Goal: Task Accomplishment & Management: Manage account settings

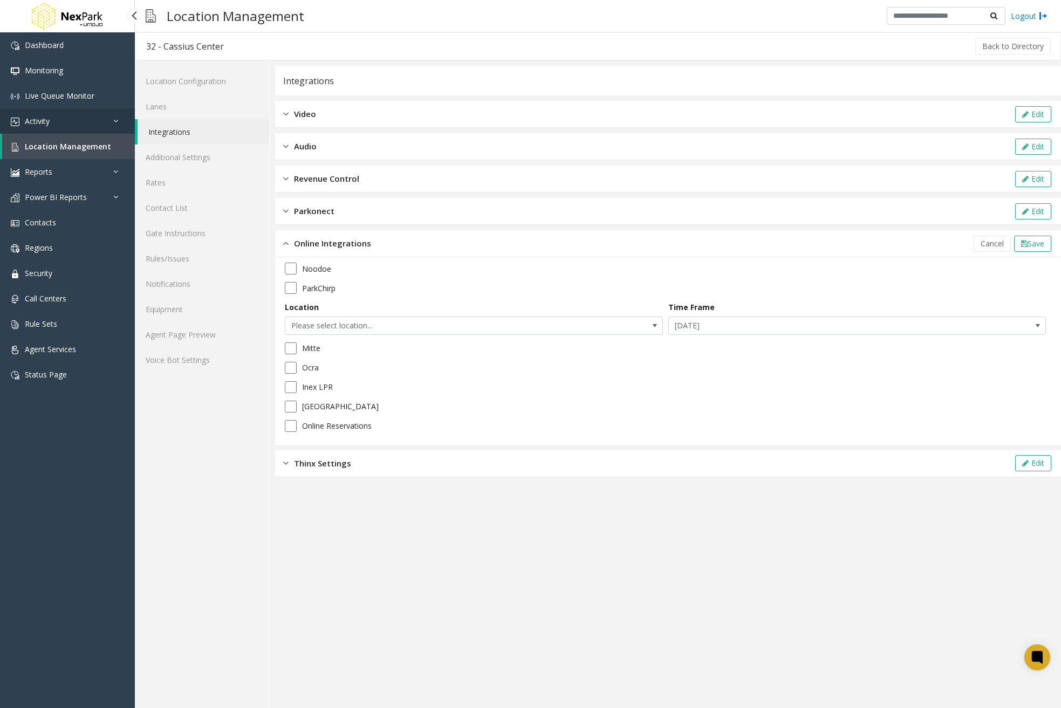
click at [82, 117] on link "Activity" at bounding box center [67, 120] width 135 height 25
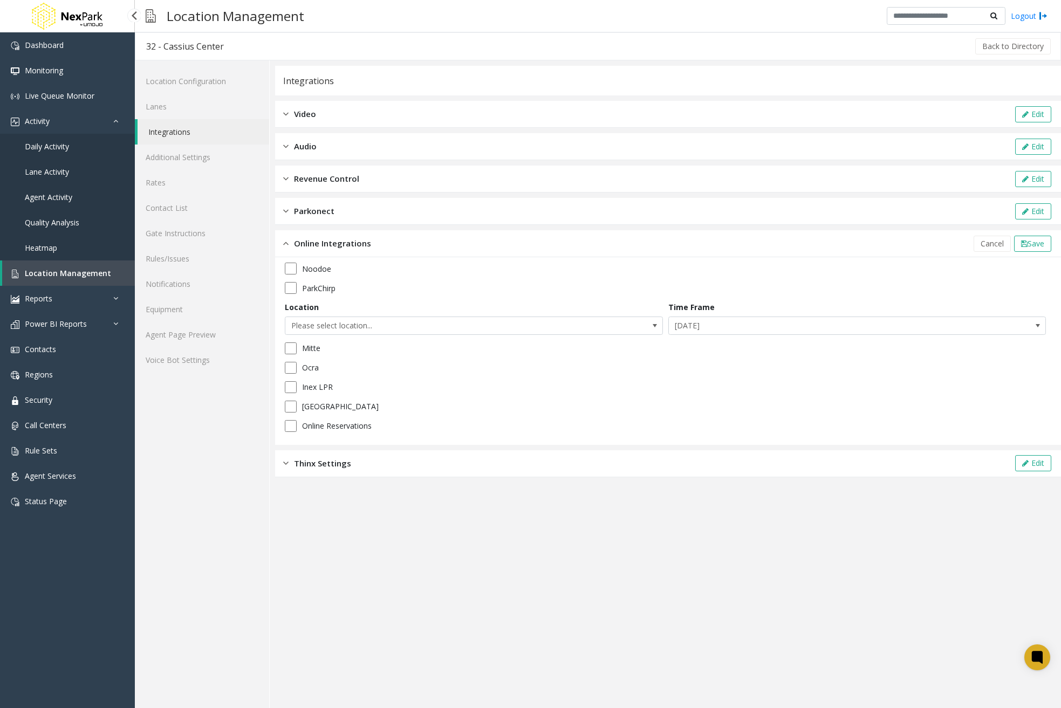
click at [58, 154] on link "Daily Activity" at bounding box center [67, 146] width 135 height 25
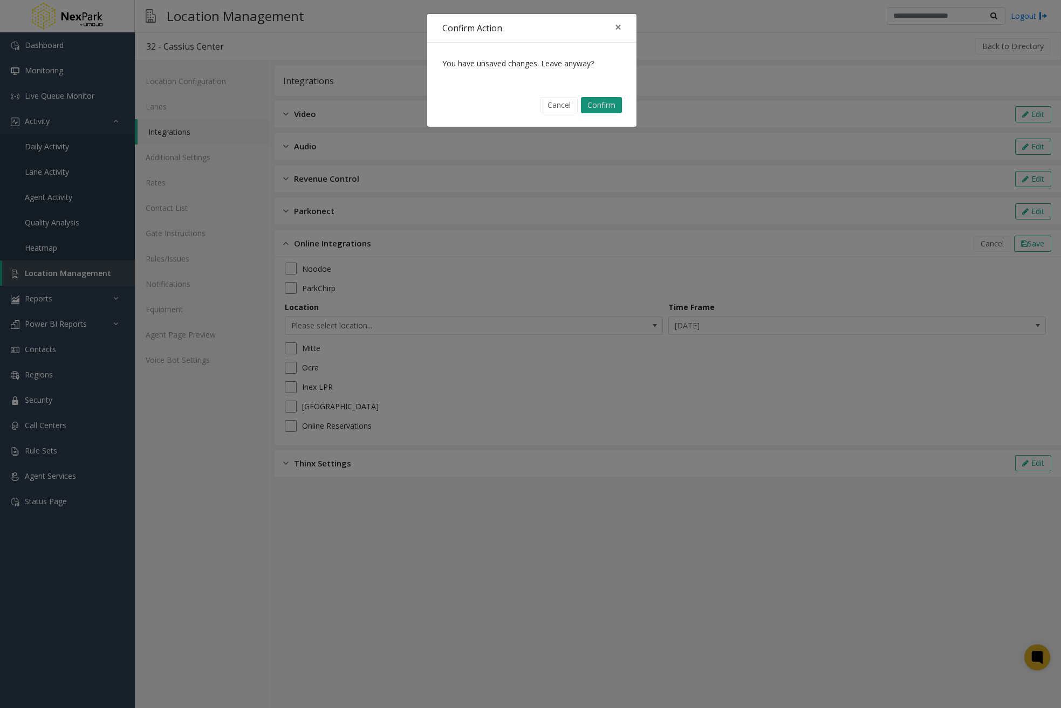
click at [603, 104] on button "Confirm" at bounding box center [601, 105] width 41 height 16
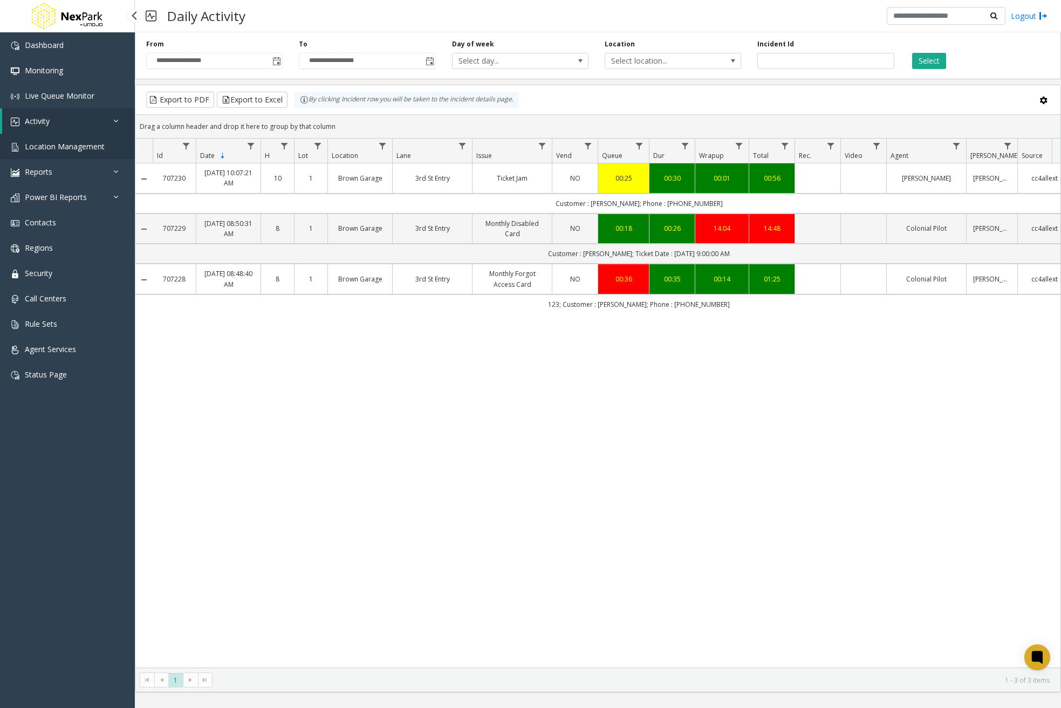
click at [81, 146] on span "Location Management" at bounding box center [65, 146] width 80 height 10
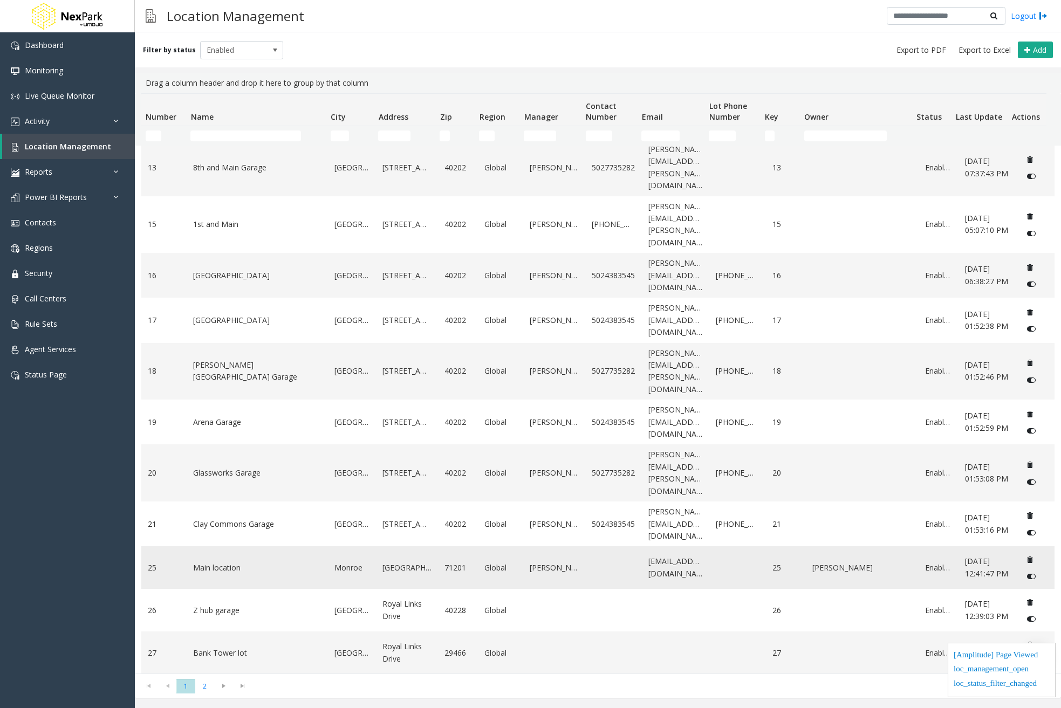
scroll to position [371, 0]
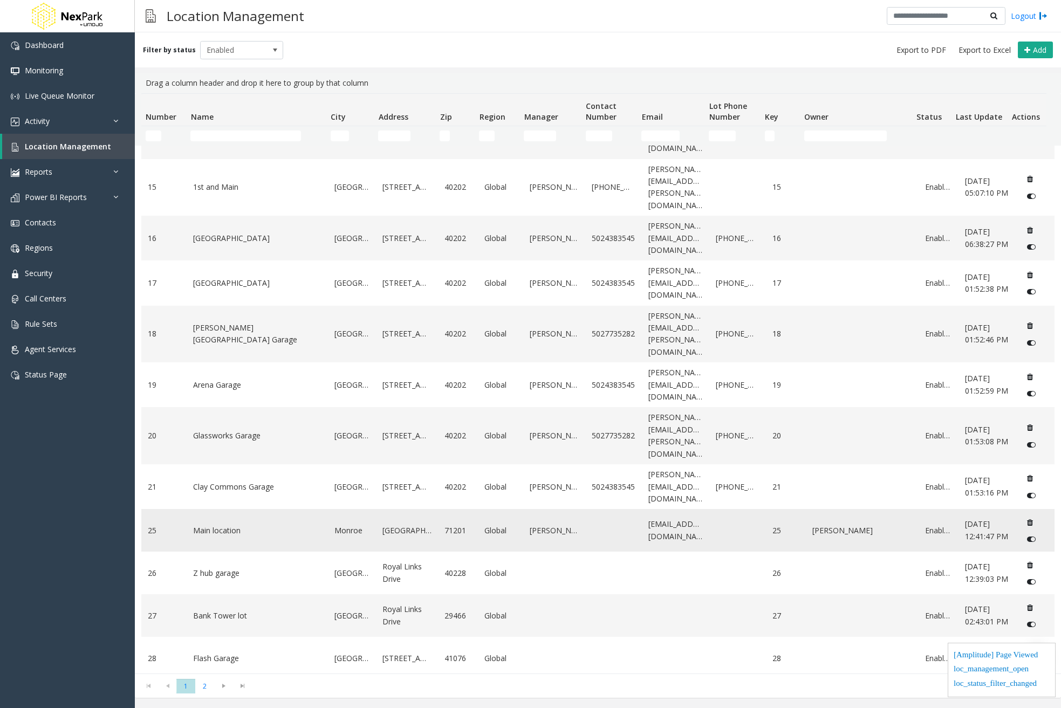
click at [261, 525] on link "Main location" at bounding box center [257, 531] width 128 height 12
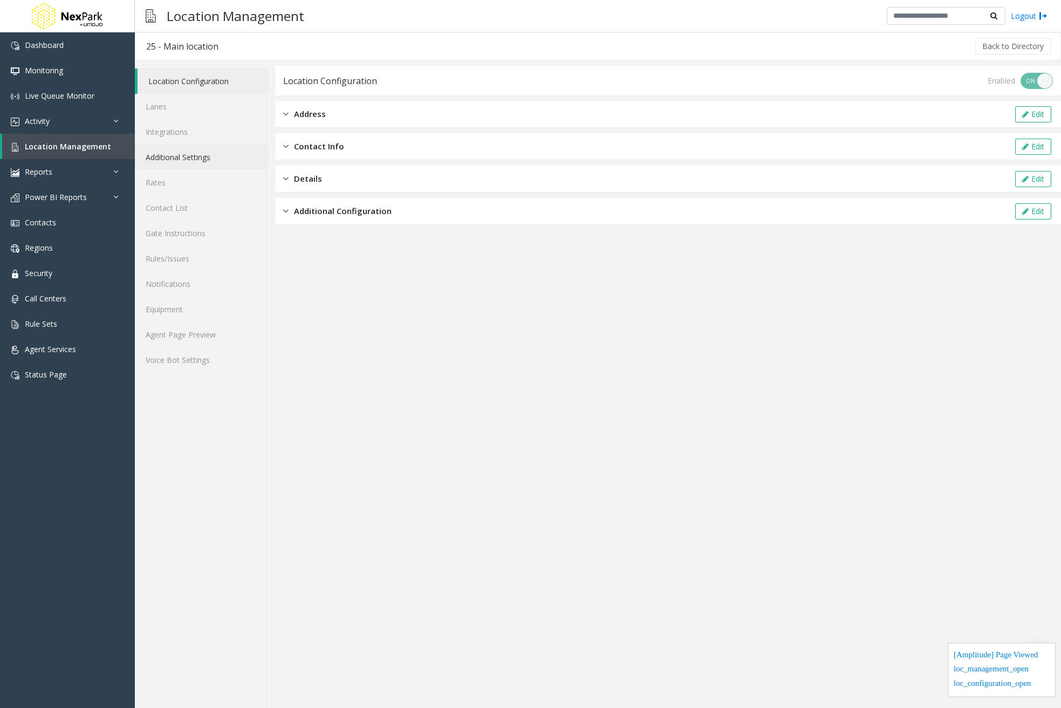
click at [187, 156] on link "Additional Settings" at bounding box center [202, 157] width 134 height 25
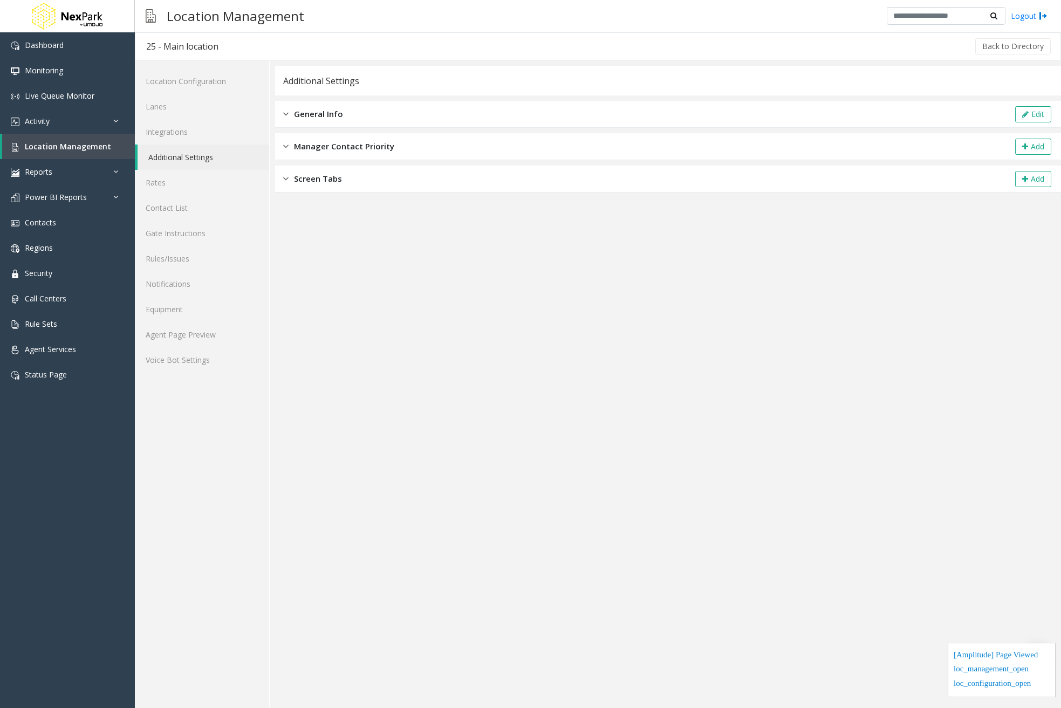
click at [368, 111] on div "General Info Edit" at bounding box center [668, 114] width 786 height 27
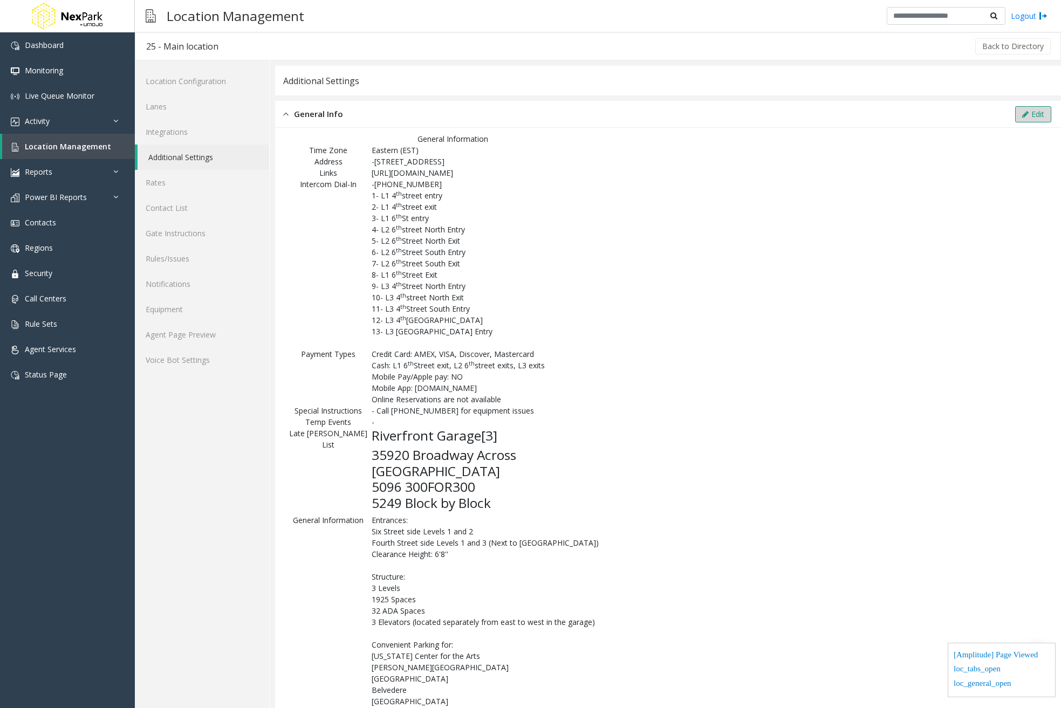
click at [1022, 117] on button "Edit" at bounding box center [1033, 114] width 36 height 16
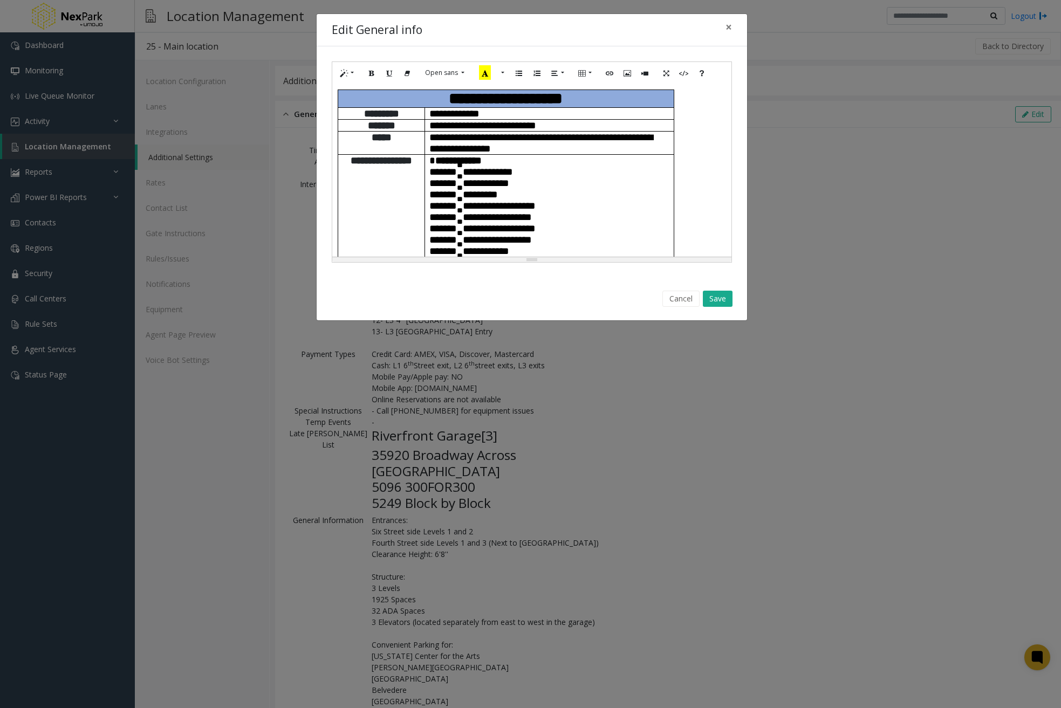
click at [707, 160] on div "**********" at bounding box center [531, 170] width 399 height 173
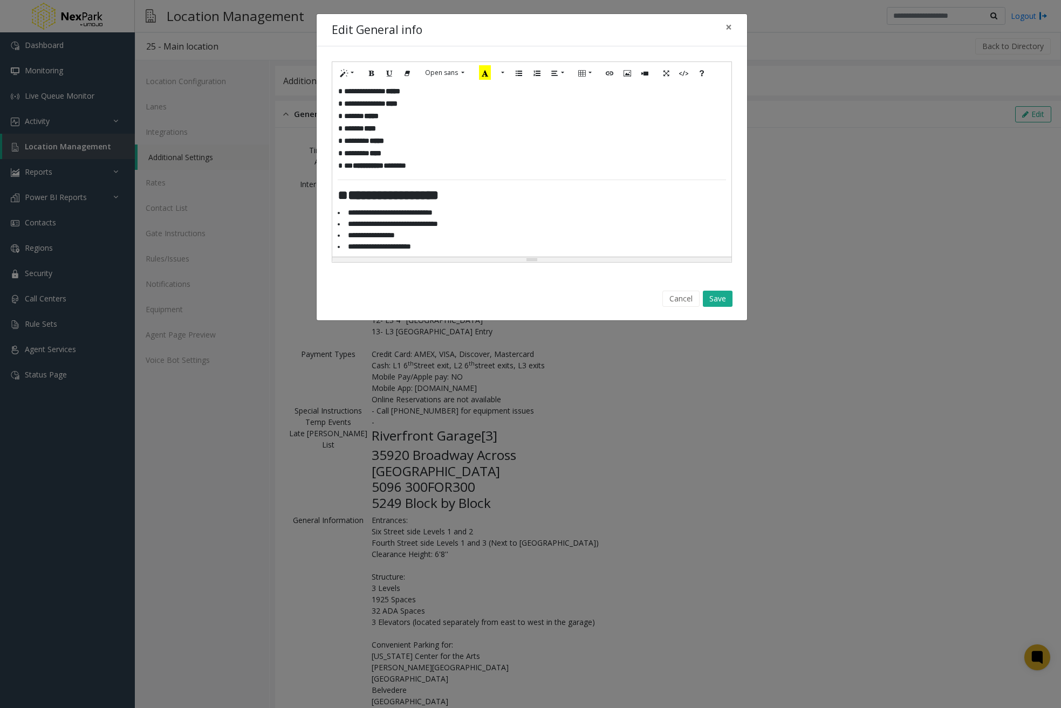
scroll to position [440, 0]
click at [724, 299] on button "Save" at bounding box center [718, 299] width 30 height 16
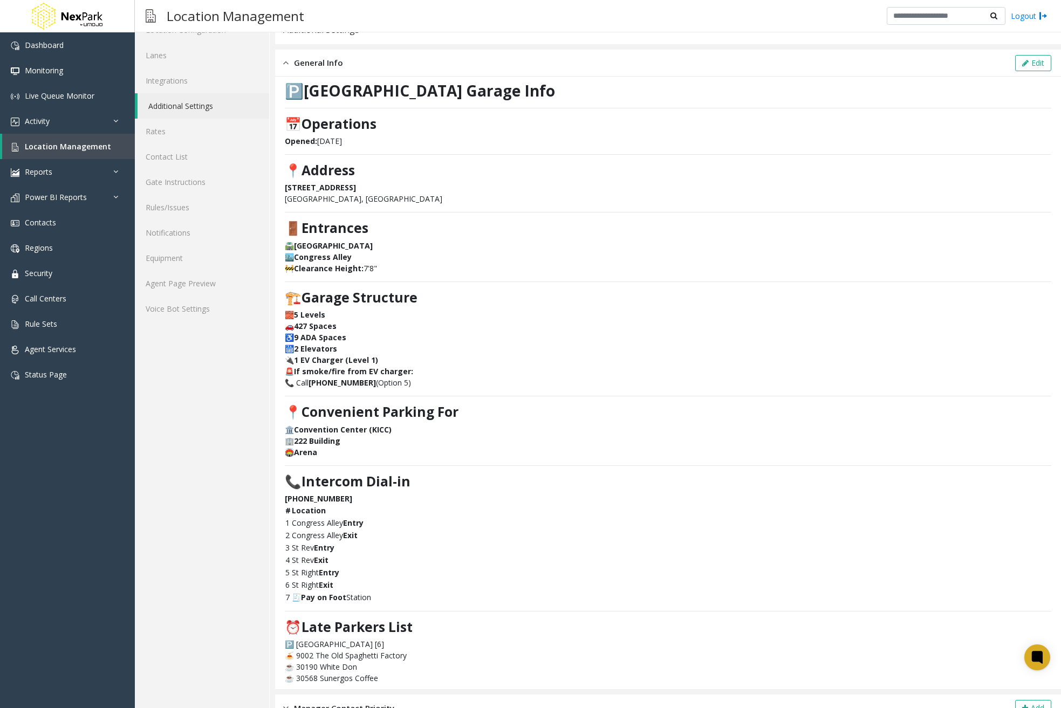
scroll to position [54, 0]
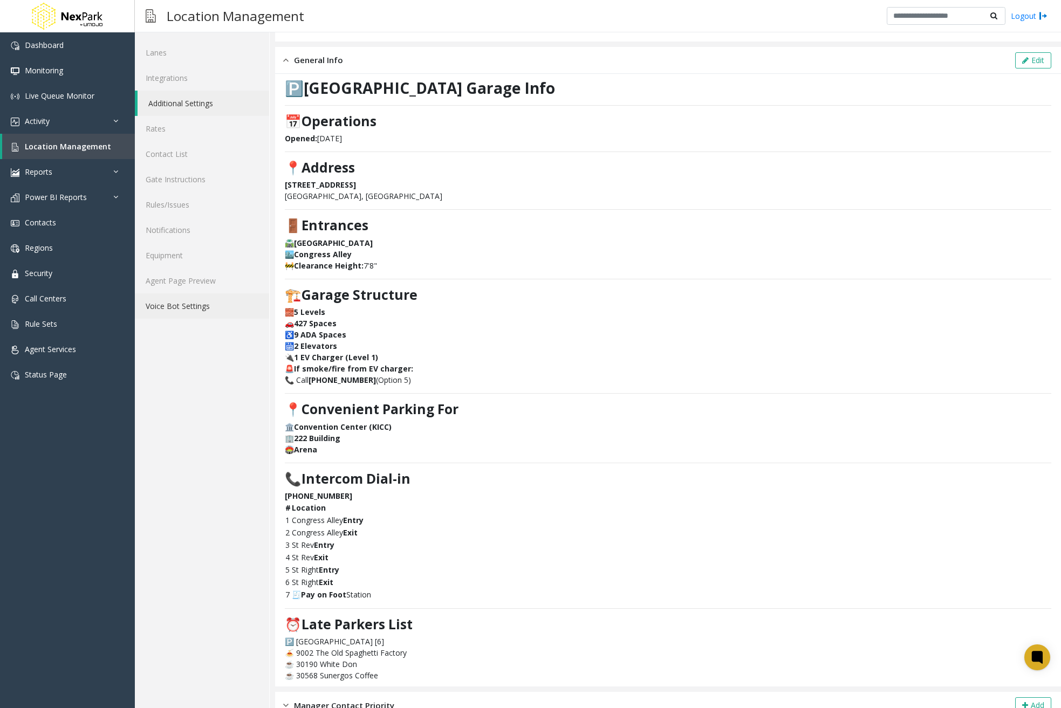
click at [208, 310] on link "Voice Bot Settings" at bounding box center [202, 306] width 134 height 25
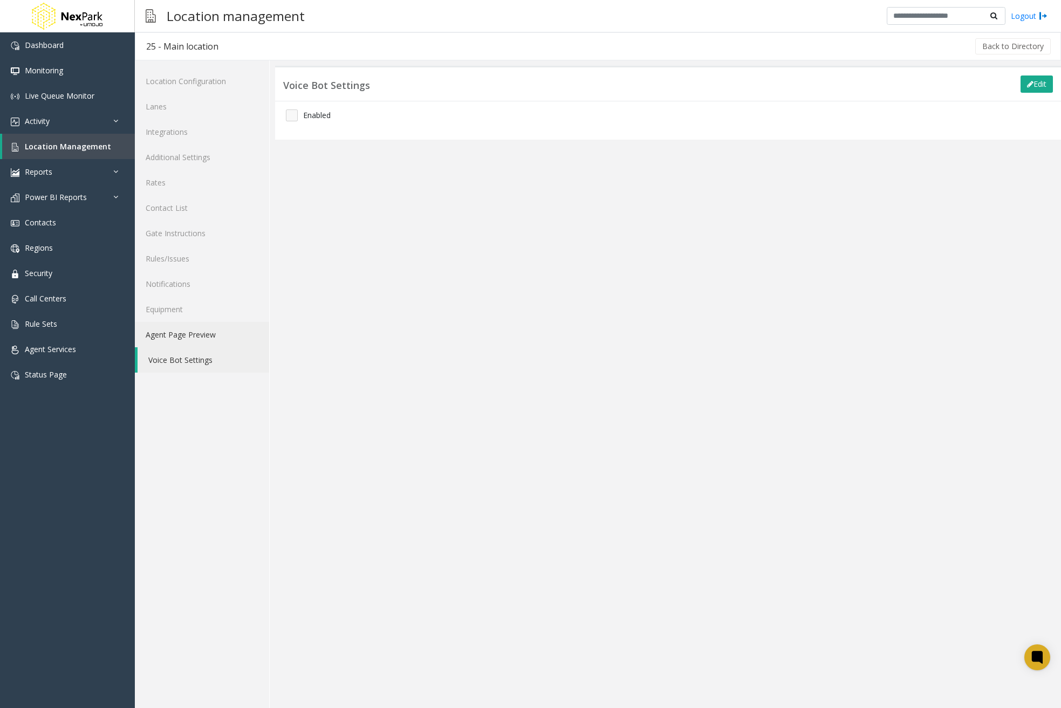
click at [202, 347] on link "Agent Page Preview" at bounding box center [202, 334] width 134 height 25
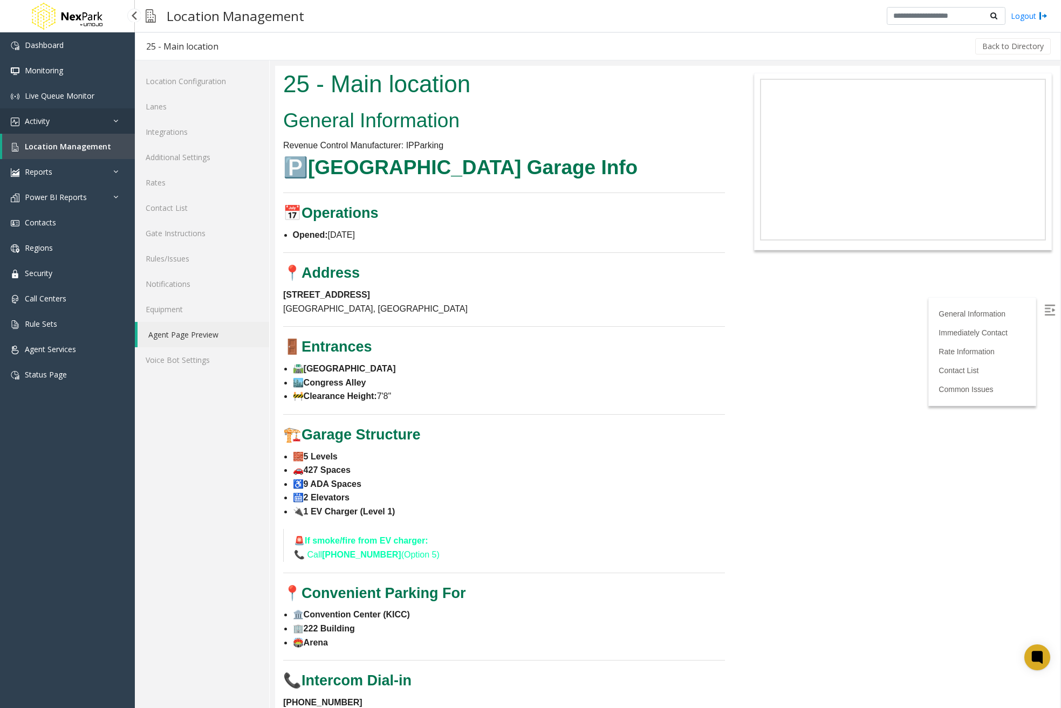
click at [78, 124] on link "Activity" at bounding box center [67, 120] width 135 height 25
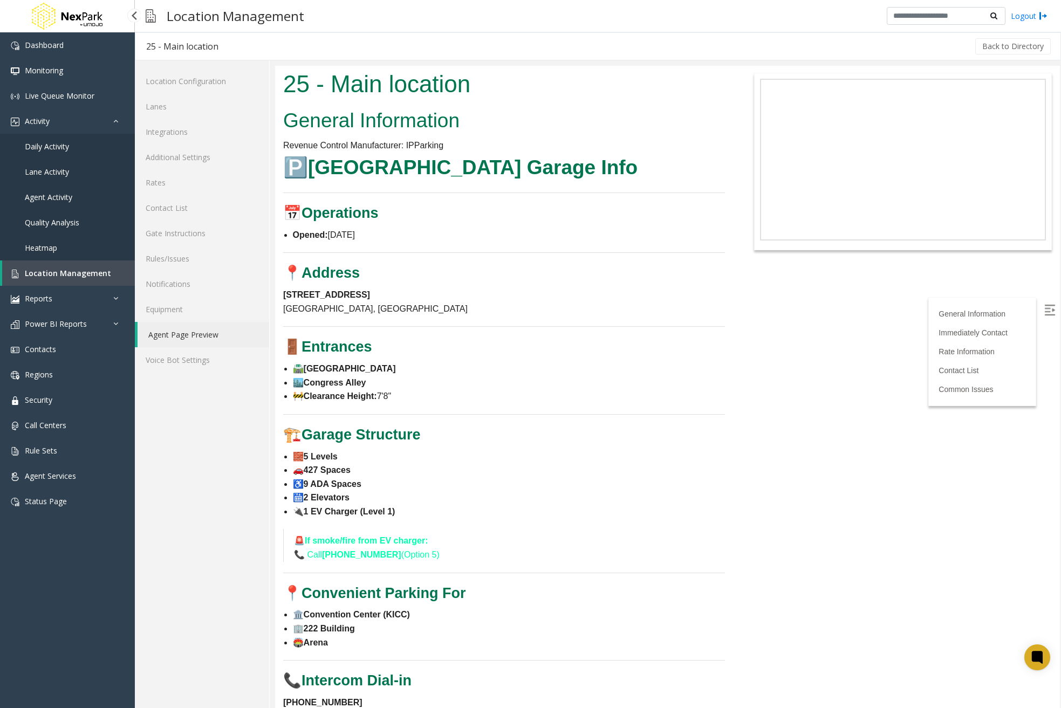
click at [62, 148] on span "Daily Activity" at bounding box center [47, 146] width 44 height 10
